Goal: Information Seeking & Learning: Learn about a topic

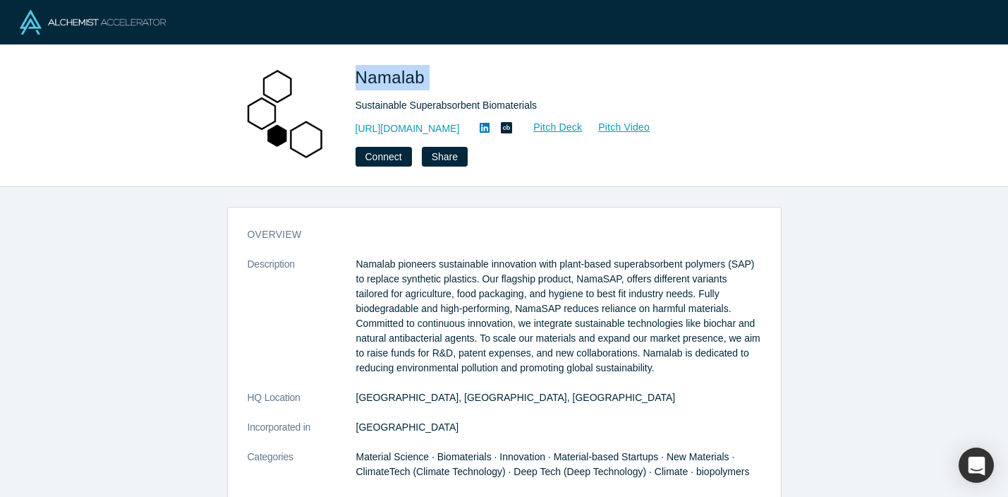
drag, startPoint x: 353, startPoint y: 74, endPoint x: 432, endPoint y: 83, distance: 78.8
click at [432, 83] on div "Namalab Sustainable Superabsorbent Biomaterials [URL][DOMAIN_NAME] Pitch Deck P…" at bounding box center [504, 116] width 554 height 102
copy span "Namalab"
click at [425, 133] on link "[URL][DOMAIN_NAME]" at bounding box center [408, 128] width 104 height 15
copy span "Namalab"
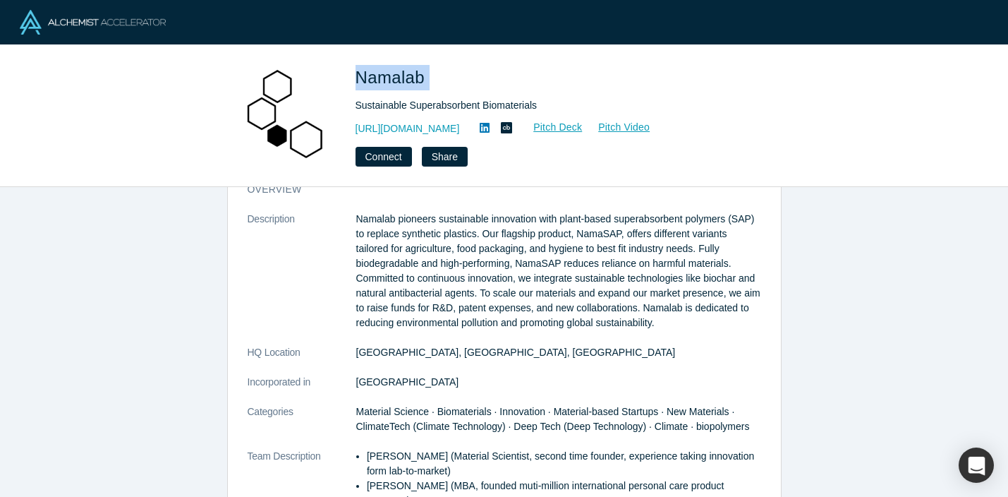
scroll to position [56, 0]
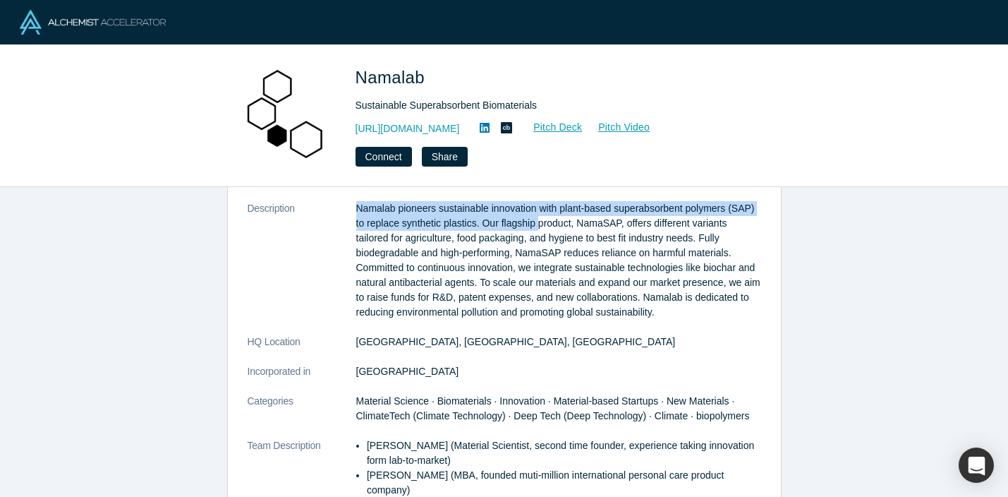
drag, startPoint x: 355, startPoint y: 203, endPoint x: 542, endPoint y: 213, distance: 187.2
click at [542, 213] on dl "Description Namalab pioneers sustainable innovation with plant-based superabsor…" at bounding box center [505, 401] width 514 height 400
click at [542, 213] on p "Namalab pioneers sustainable innovation with plant-based superabsorbent polymer…" at bounding box center [558, 260] width 405 height 119
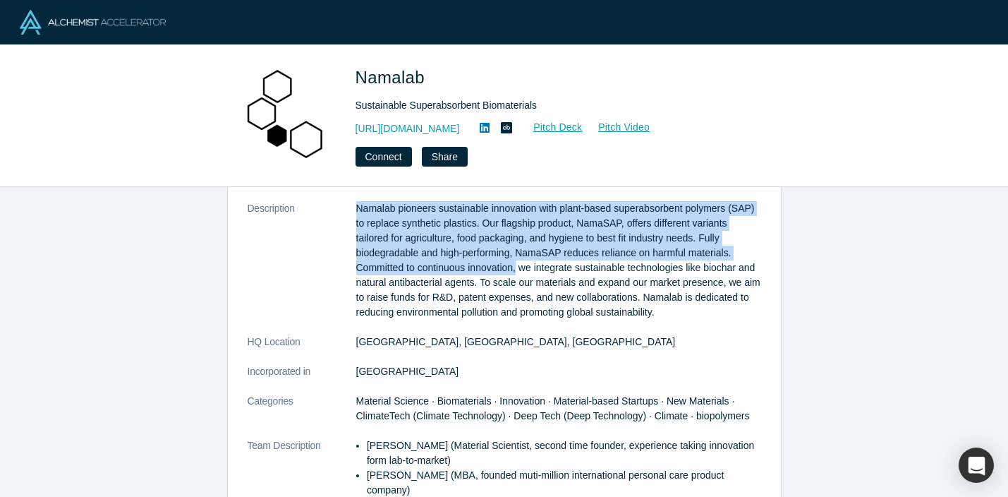
drag, startPoint x: 357, startPoint y: 204, endPoint x: 514, endPoint y: 265, distance: 168.6
click at [514, 265] on p "Namalab pioneers sustainable innovation with plant-based superabsorbent polymer…" at bounding box center [558, 260] width 405 height 119
copy p "Namalab pioneers sustainable innovation with plant-based superabsorbent polymer…"
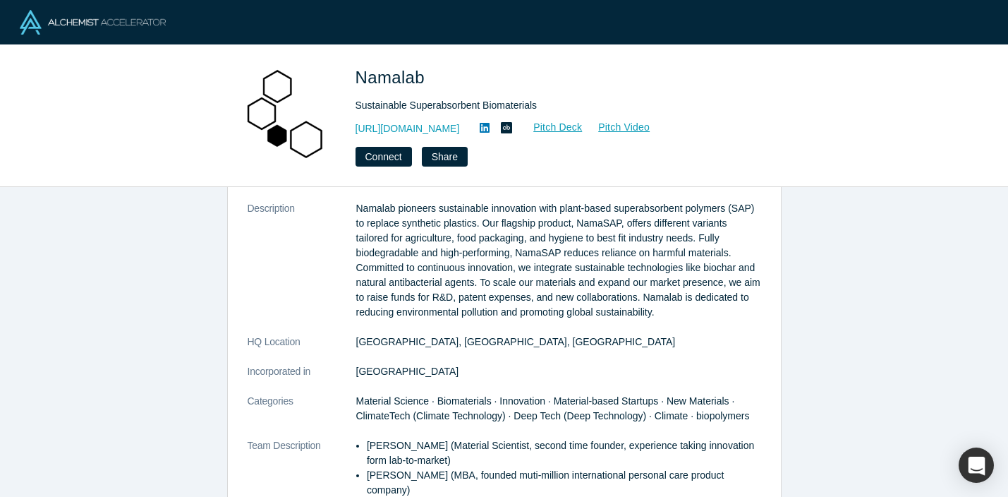
click at [910, 51] on div "Namalab Sustainable Superabsorbent Biomaterials [URL][DOMAIN_NAME] Pitch Deck P…" at bounding box center [504, 116] width 1008 height 142
